Goal: Information Seeking & Learning: Learn about a topic

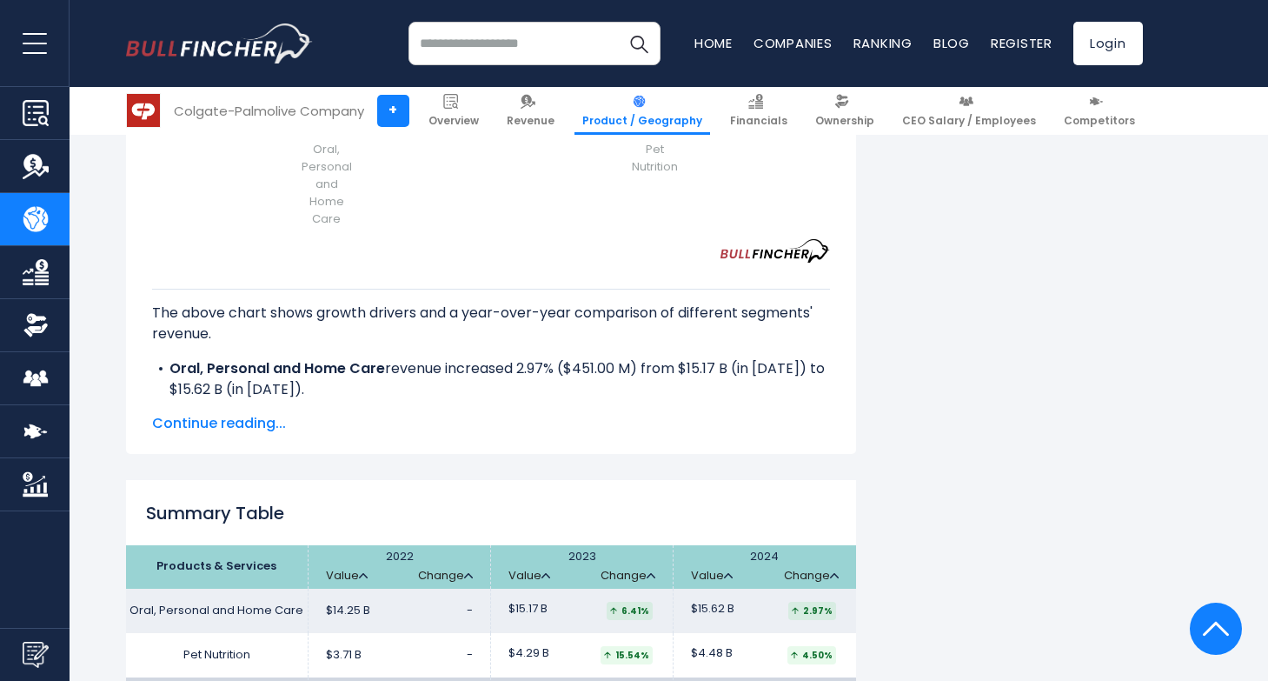
scroll to position [2323, 0]
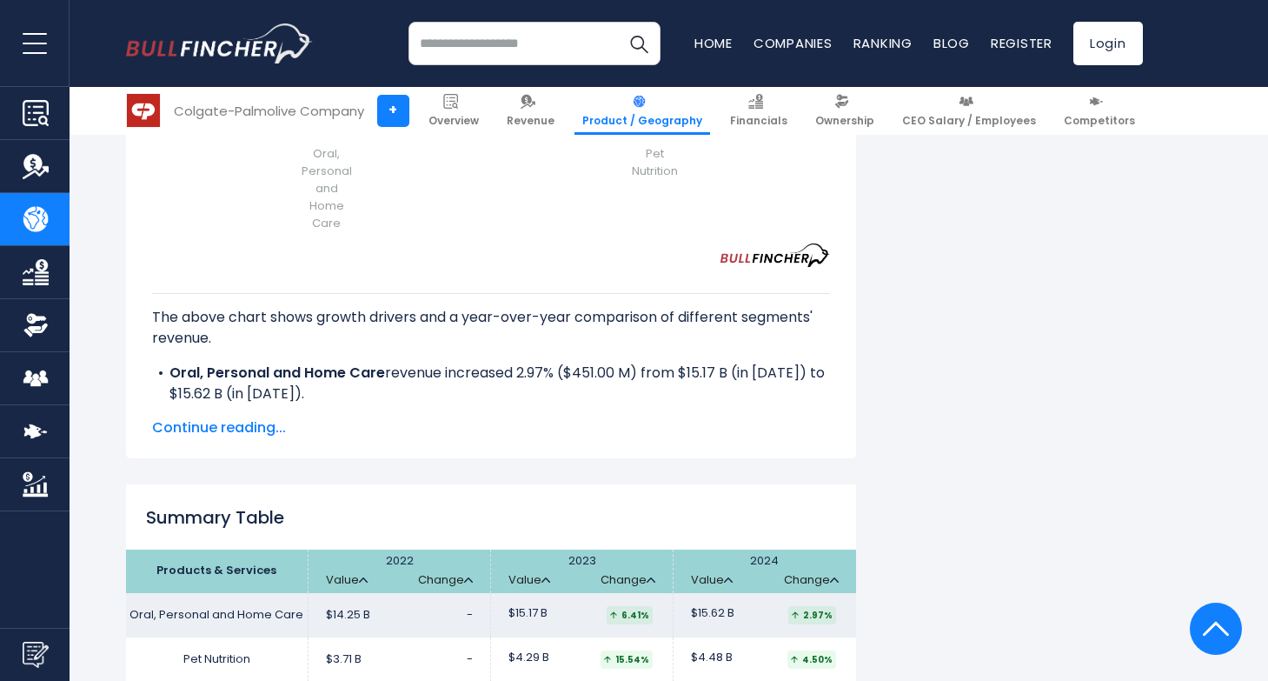
click at [414, 311] on div "The above chart shows growth drivers and a year-over-year comparison of differe…" at bounding box center [491, 336] width 678 height 139
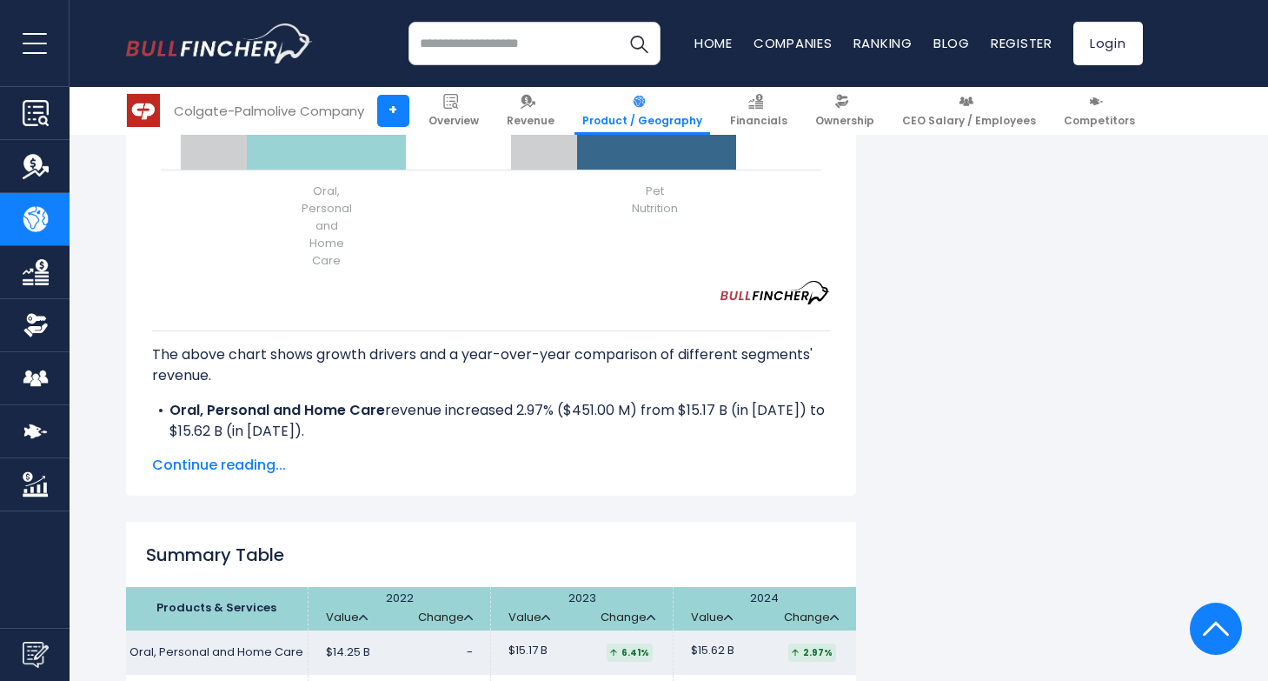
scroll to position [2274, 0]
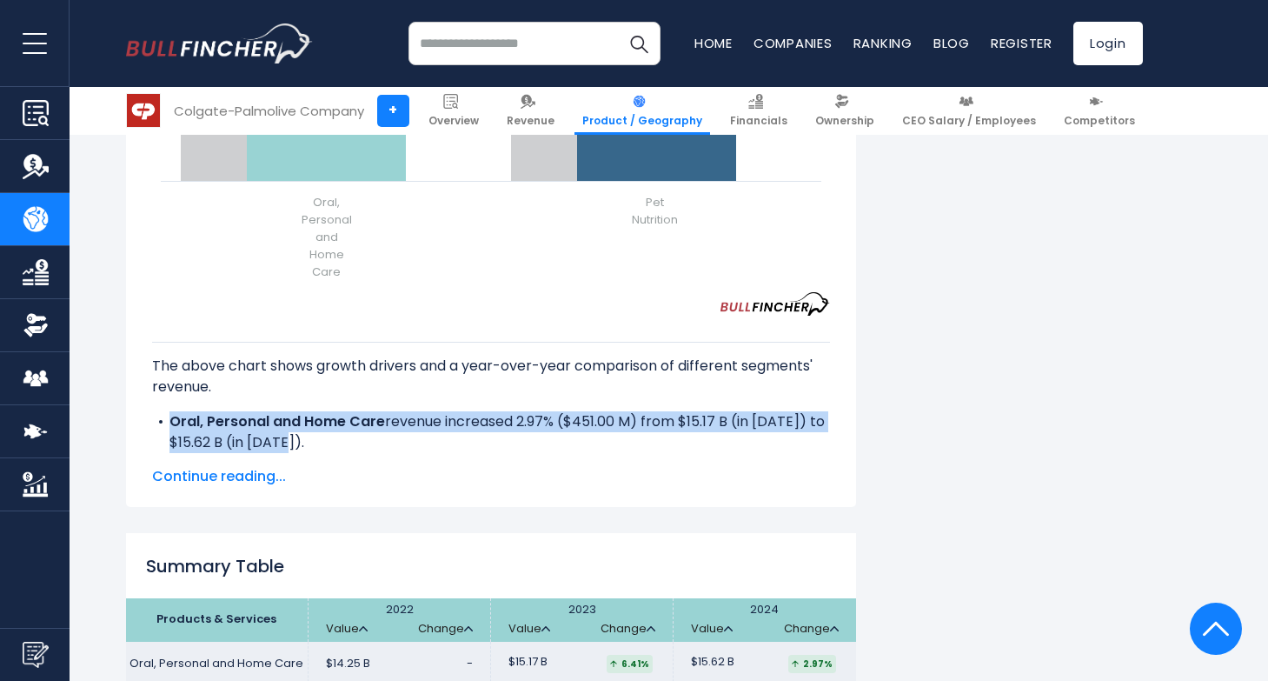
drag, startPoint x: 392, startPoint y: 389, endPoint x: 166, endPoint y: 373, distance: 226.6
click at [166, 411] on li "Oral, Personal and Home Care revenue increased 2.97% ($451.00 M) from $15.17 B …" at bounding box center [491, 432] width 678 height 42
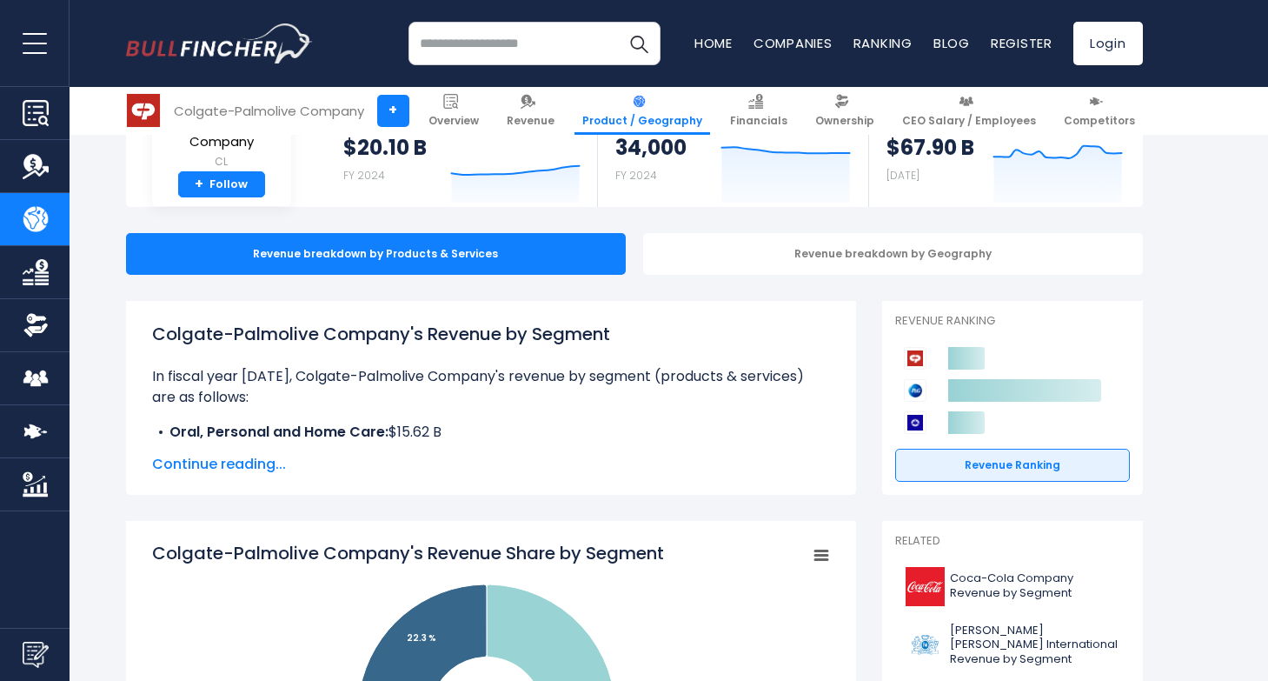
scroll to position [0, 0]
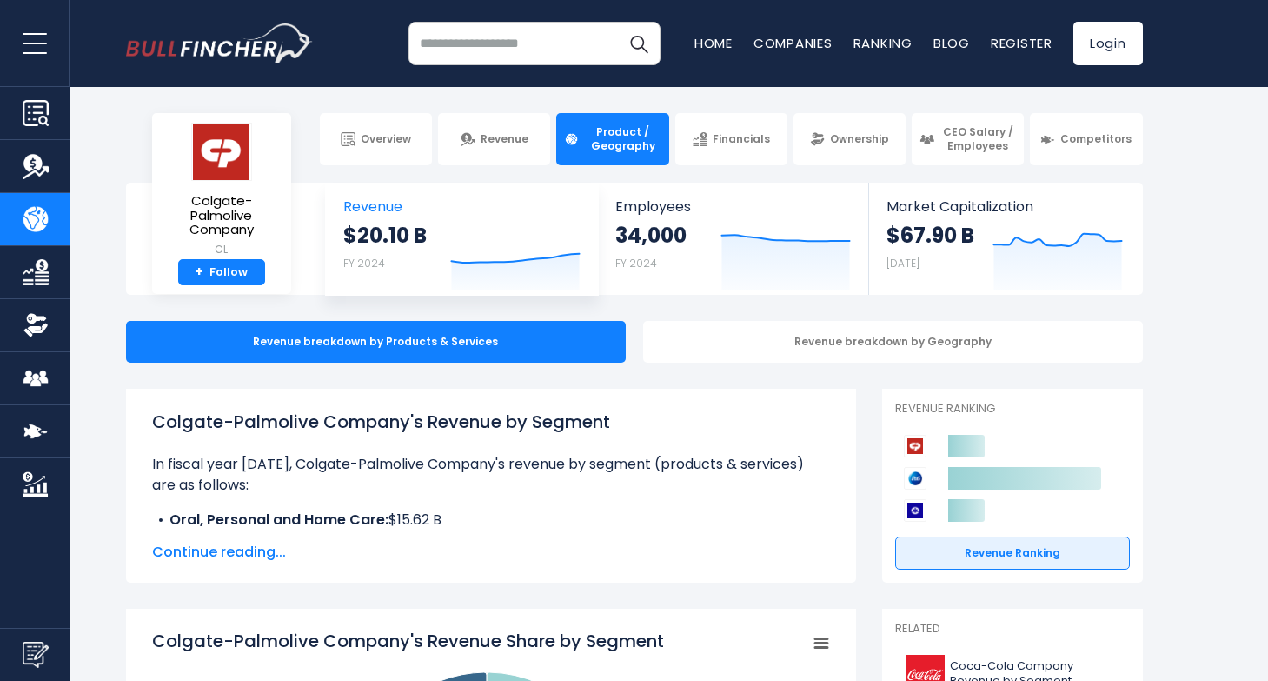
click at [413, 264] on div "$20.10 B FY 2024" at bounding box center [384, 250] width 83 height 56
click at [366, 236] on strong "$20.10 B" at bounding box center [384, 235] width 83 height 27
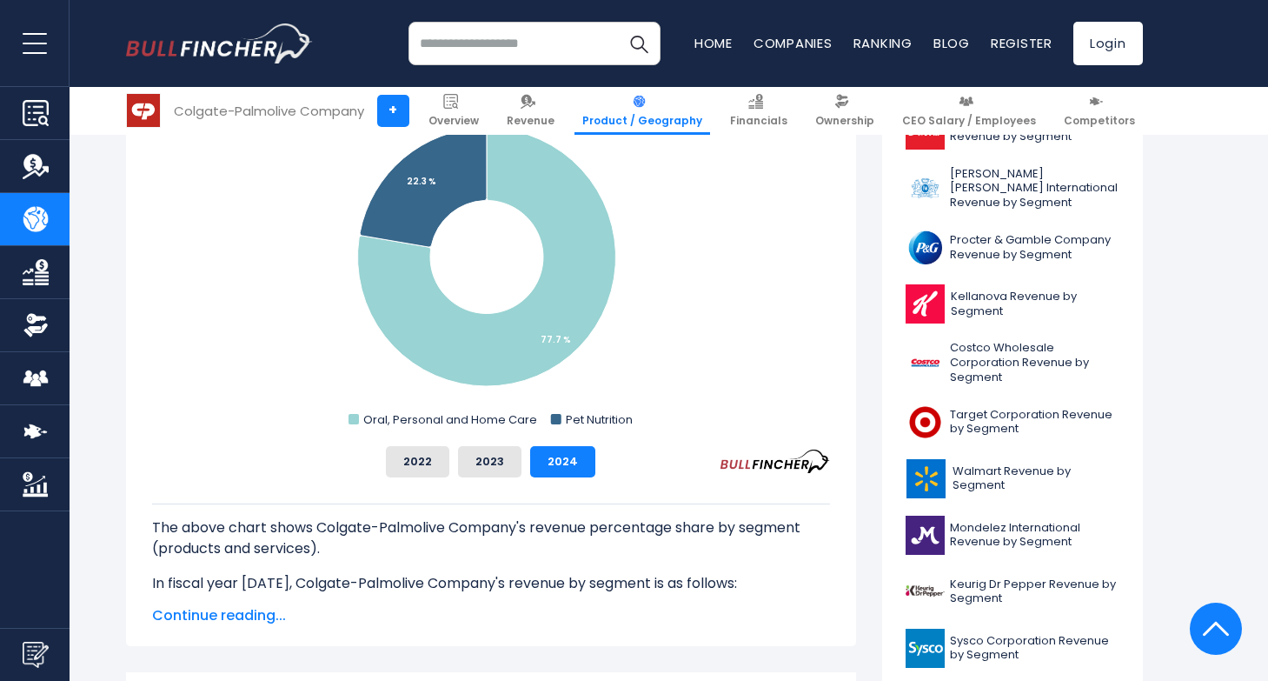
scroll to position [527, 0]
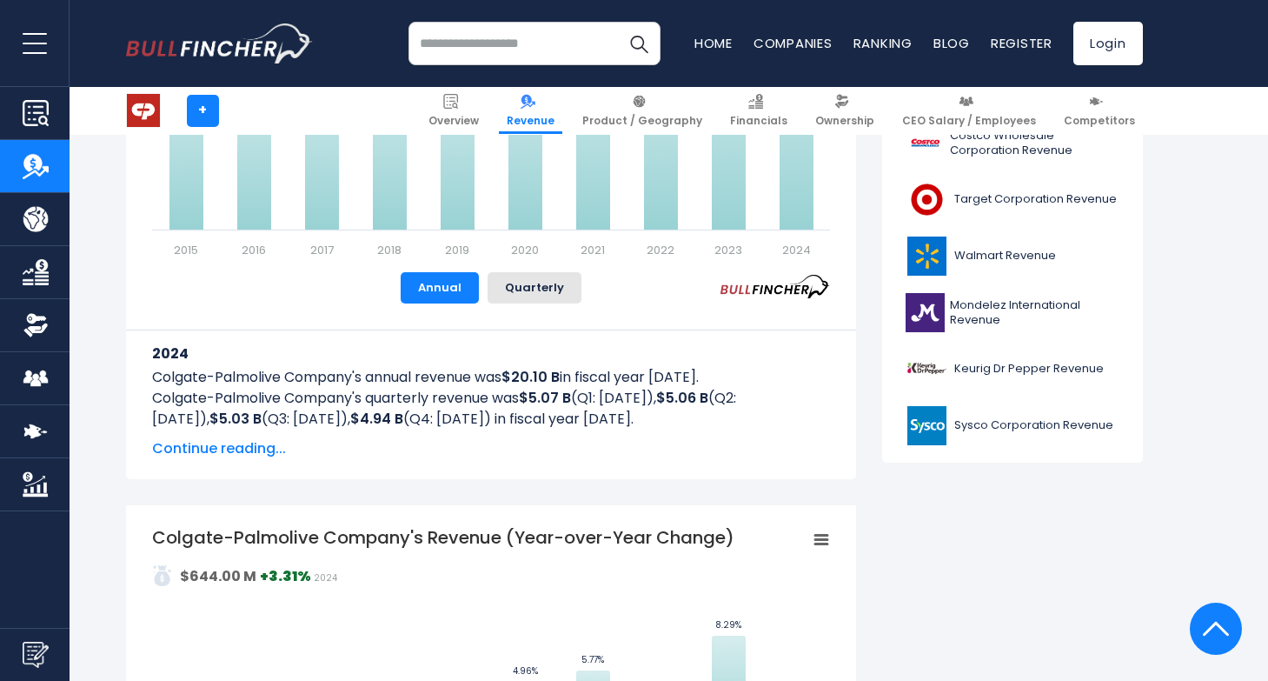
scroll to position [852, 0]
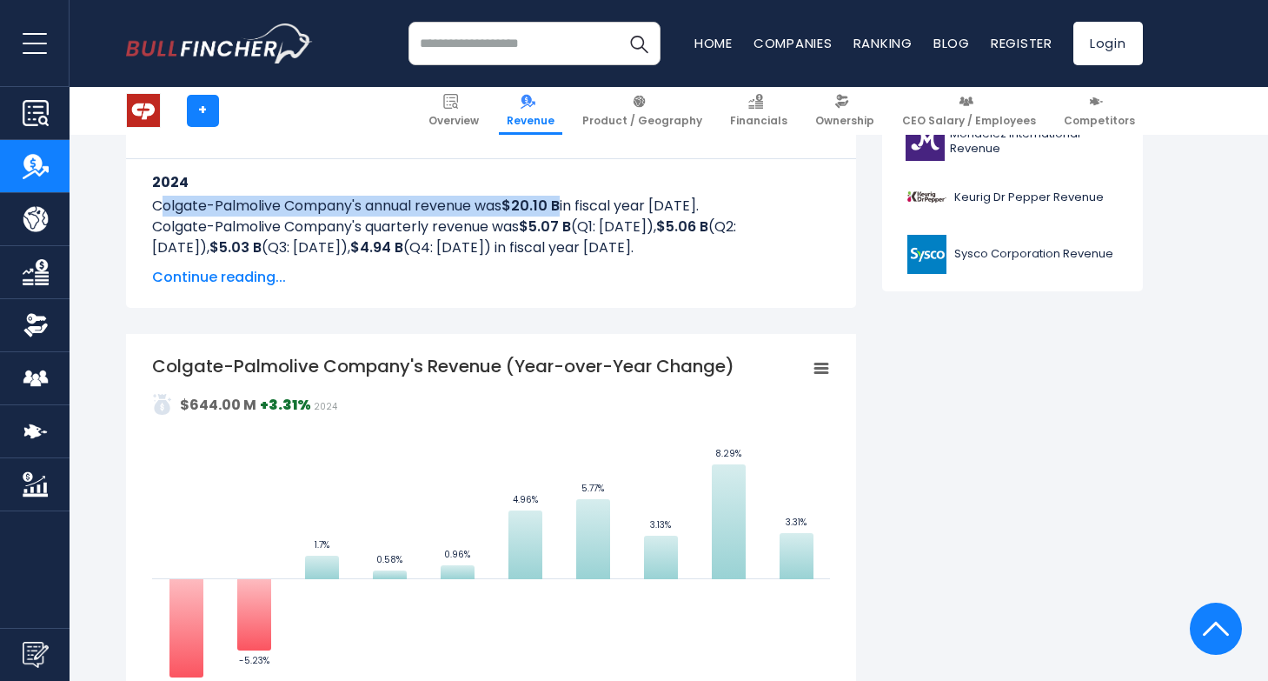
drag, startPoint x: 160, startPoint y: 196, endPoint x: 562, endPoint y: 205, distance: 401.8
click at [562, 205] on p "Colgate-Palmolive Company's annual revenue was $20.10 B in fiscal year 2024." at bounding box center [491, 206] width 678 height 21
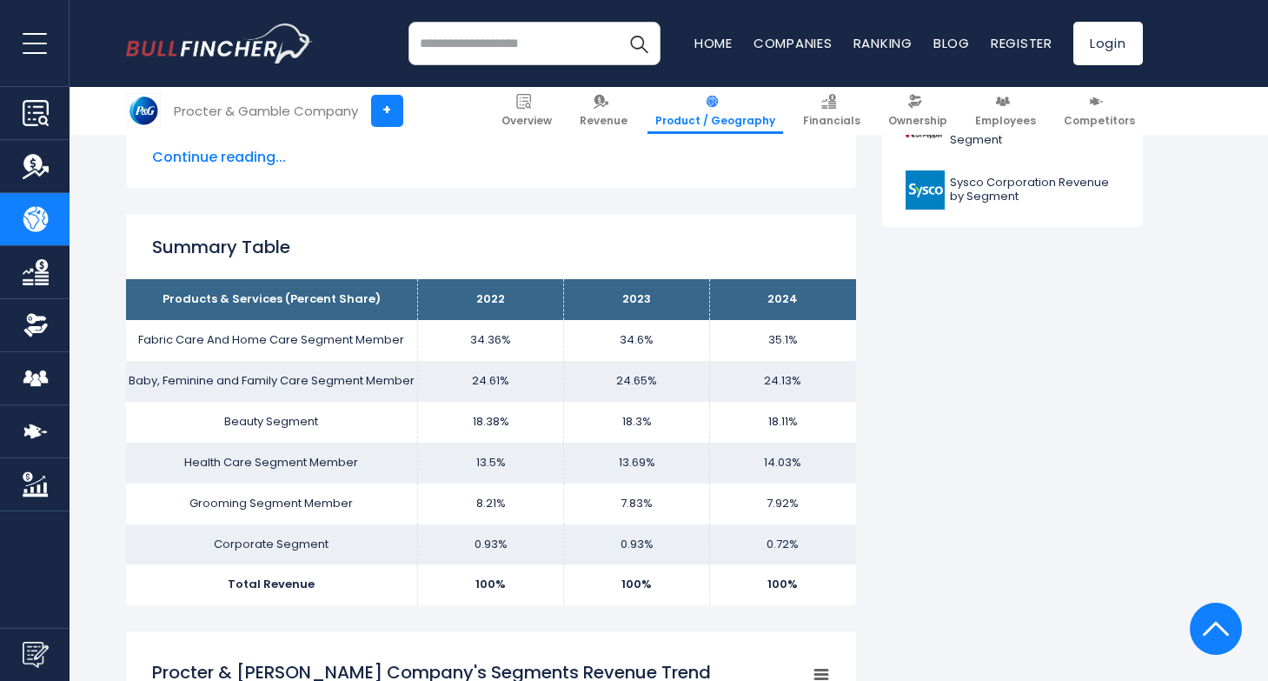
scroll to position [2471, 0]
